Goal: Task Accomplishment & Management: Use online tool/utility

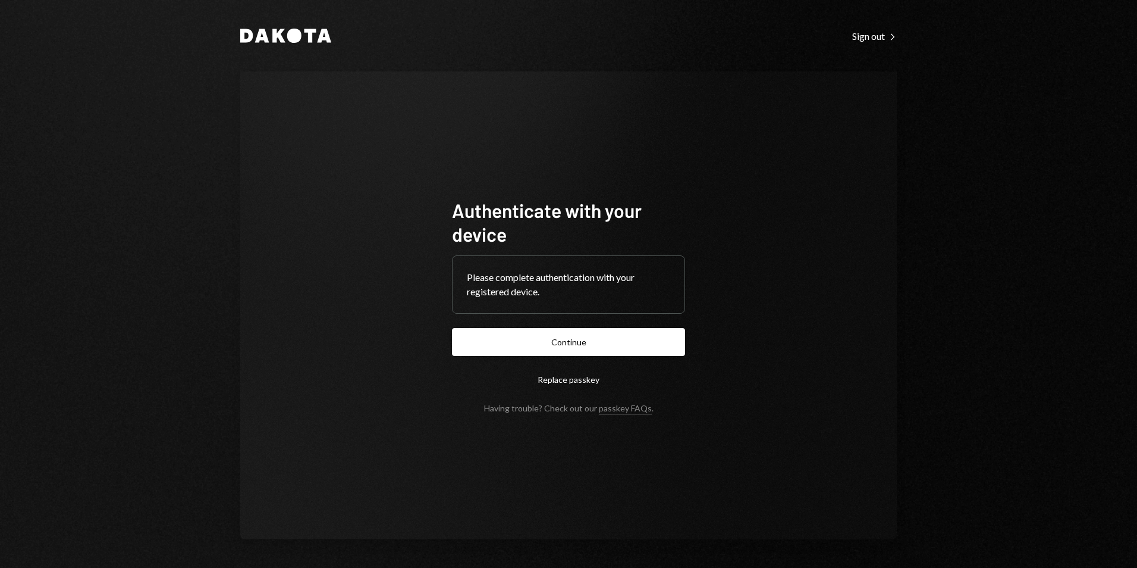
click at [562, 335] on button "Continue" at bounding box center [568, 342] width 233 height 28
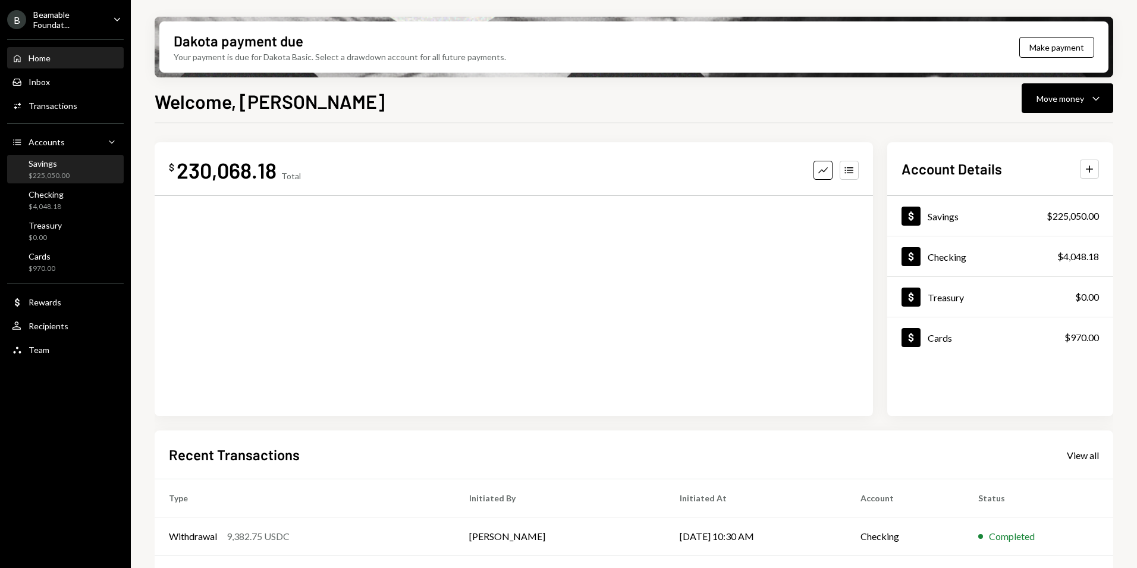
click at [74, 174] on div "Savings $225,050.00" at bounding box center [65, 169] width 107 height 23
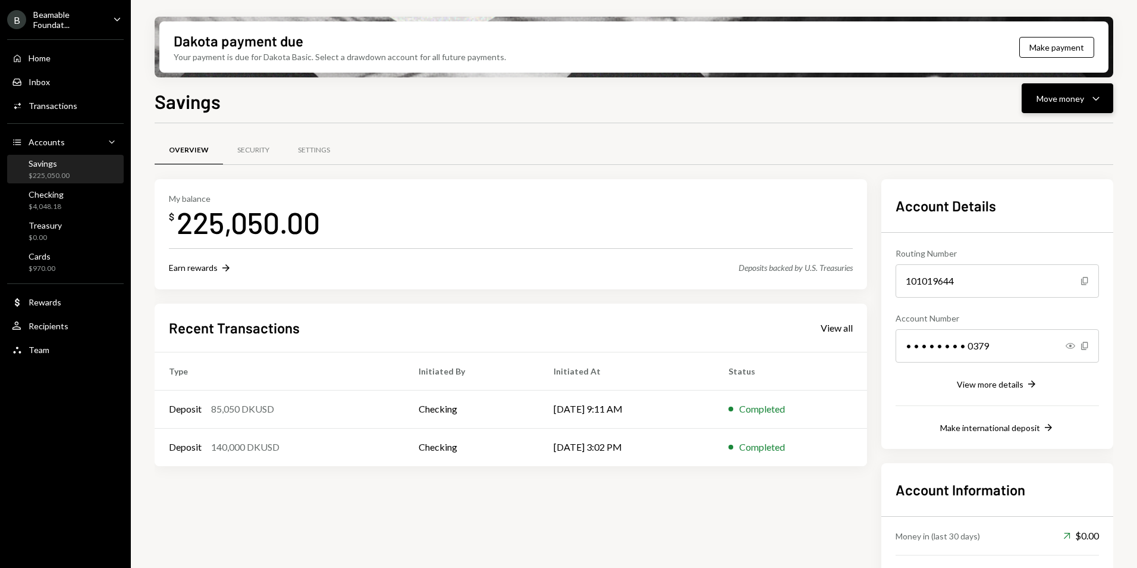
click at [1073, 112] on button "Move money Caret Down" at bounding box center [1068, 98] width 92 height 30
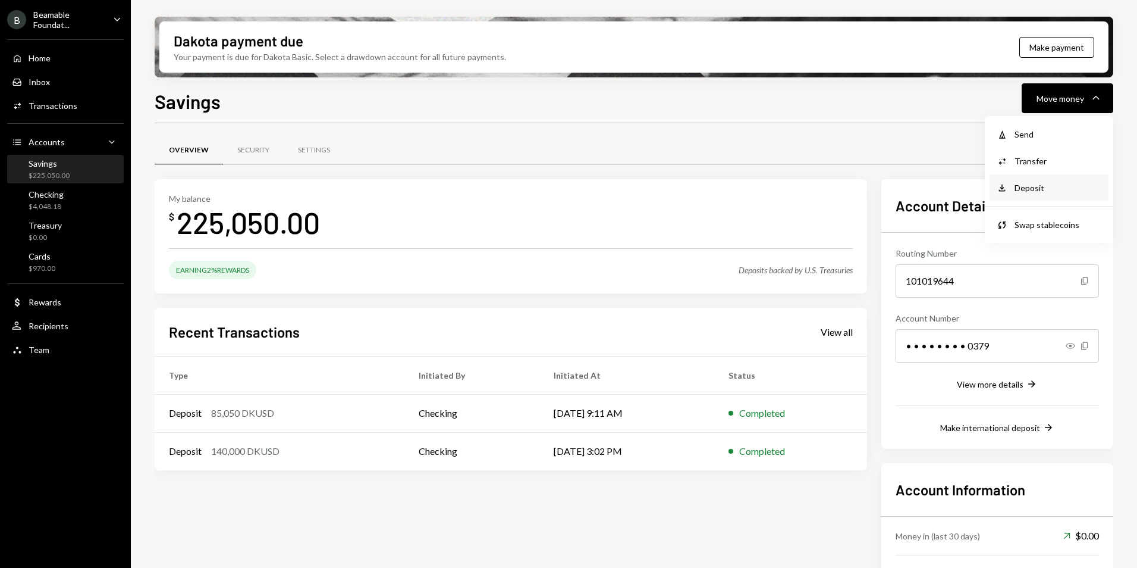
click at [1064, 188] on div "Deposit" at bounding box center [1058, 187] width 87 height 12
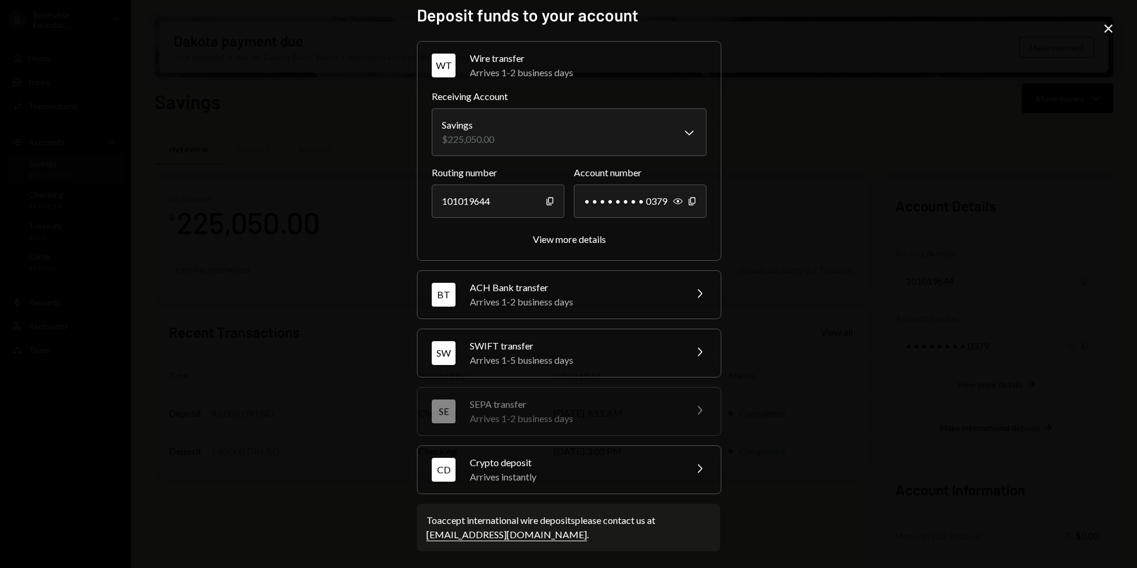
scroll to position [12, 0]
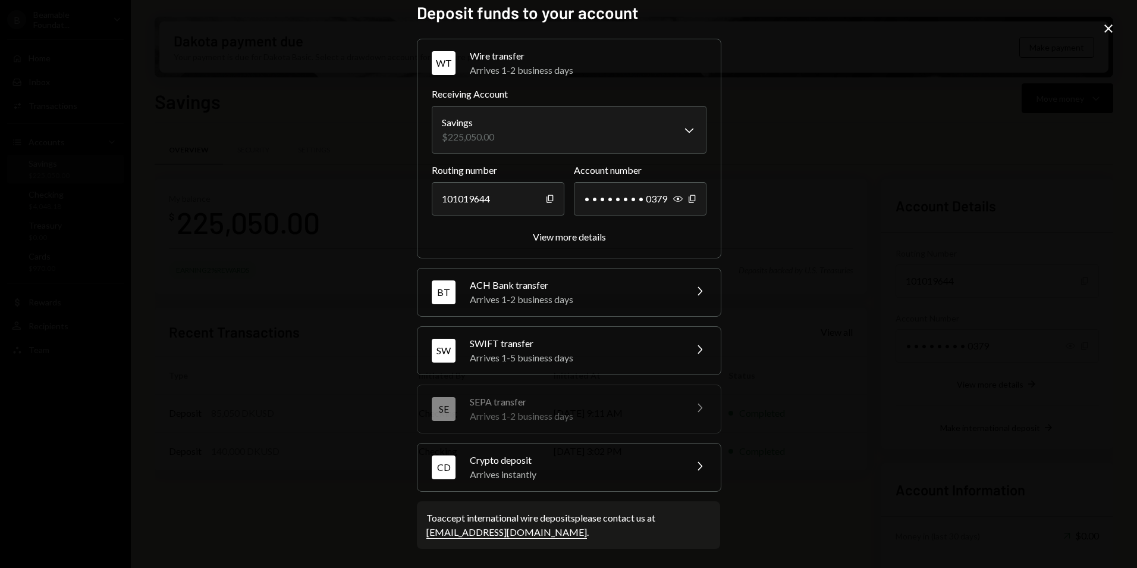
click at [556, 465] on div "Crypto deposit" at bounding box center [574, 460] width 208 height 14
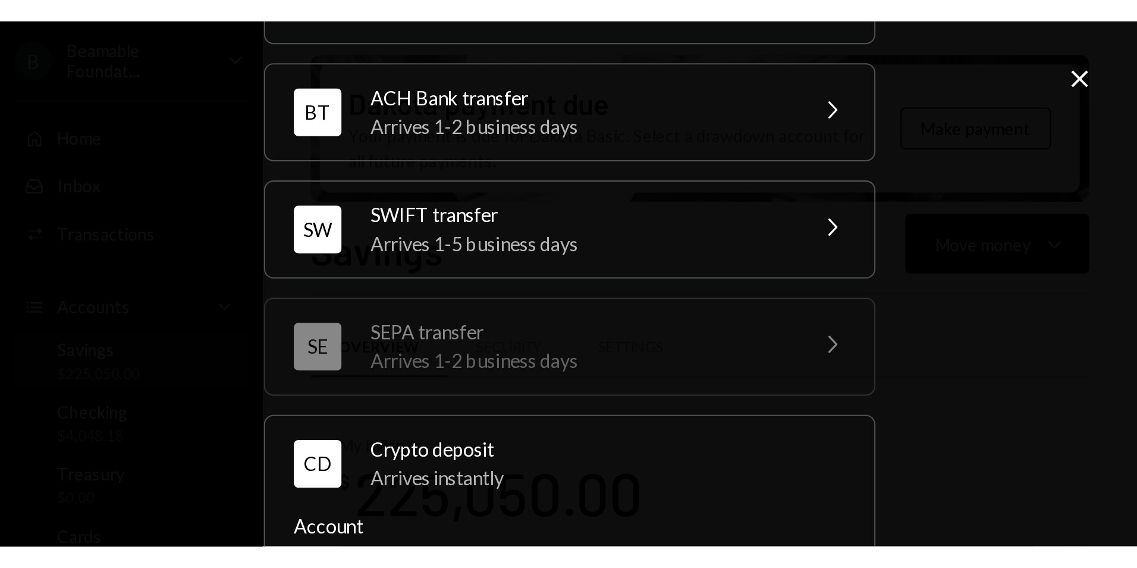
scroll to position [86, 0]
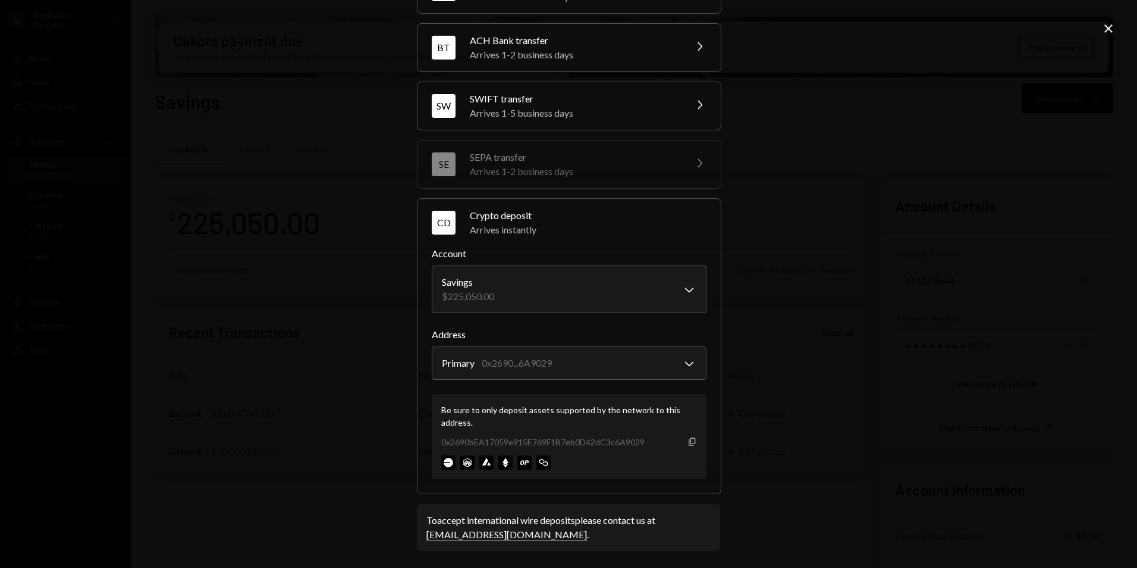
click at [688, 444] on icon "Copy" at bounding box center [693, 442] width 10 height 10
